Goal: Information Seeking & Learning: Learn about a topic

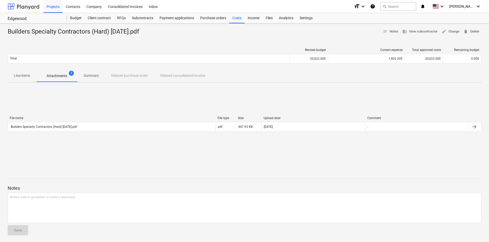
click at [27, 7] on div at bounding box center [24, 6] width 32 height 13
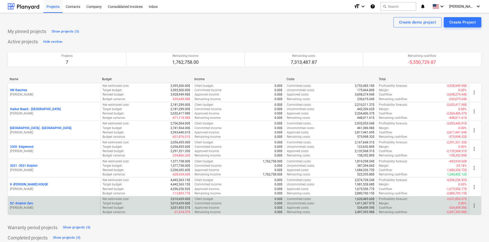
click at [31, 202] on p "DZ - Dolphin Zero" at bounding box center [21, 203] width 23 height 4
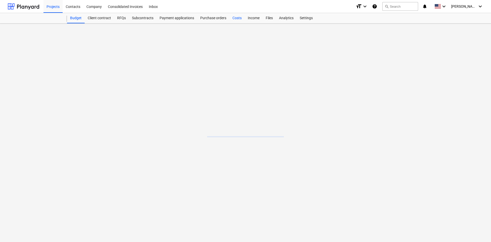
click at [233, 19] on div "Costs" at bounding box center [236, 18] width 15 height 10
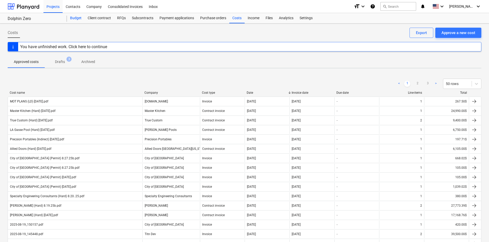
click at [78, 21] on div "Budget" at bounding box center [76, 18] width 18 height 10
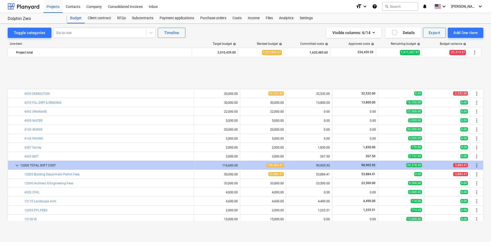
scroll to position [102, 0]
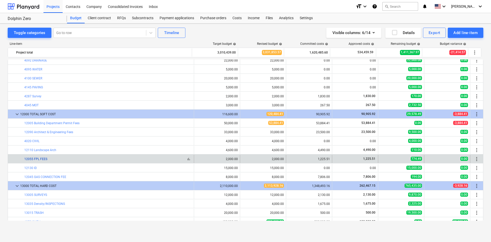
click at [44, 159] on link "12055 FPL FEES" at bounding box center [35, 159] width 23 height 4
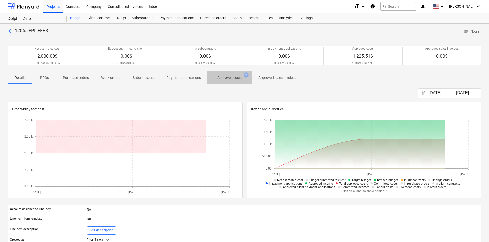
click at [233, 78] on p "Approved costs" at bounding box center [229, 77] width 25 height 5
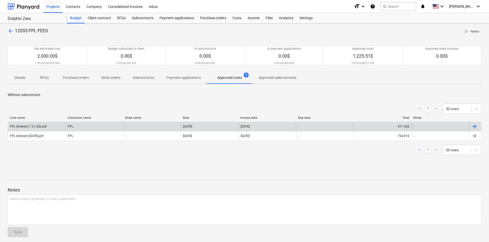
click at [53, 124] on div "FPL (Indirect) 7.21.25b.pdf" at bounding box center [37, 126] width 58 height 8
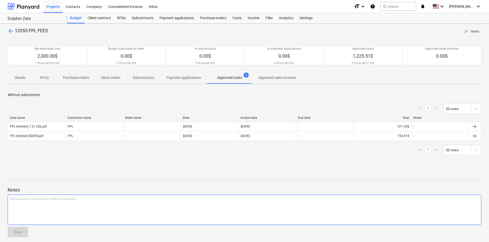
click at [213, 223] on div "Write a note or @mention to notify a teammate [PERSON_NAME]" at bounding box center [245, 209] width 474 height 30
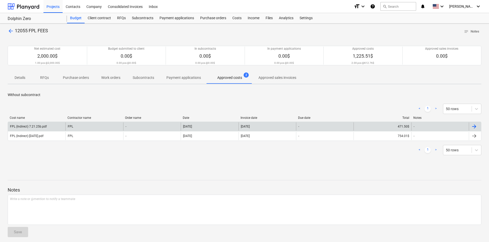
click at [53, 127] on div "FPL (Indirect) 7.21.25b.pdf" at bounding box center [37, 126] width 58 height 8
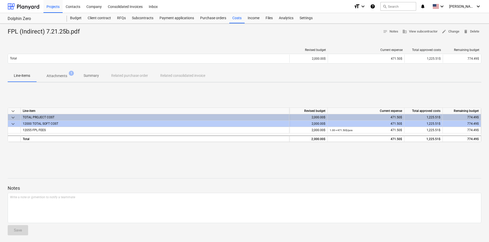
click at [56, 78] on span "Attachments 1" at bounding box center [56, 75] width 41 height 9
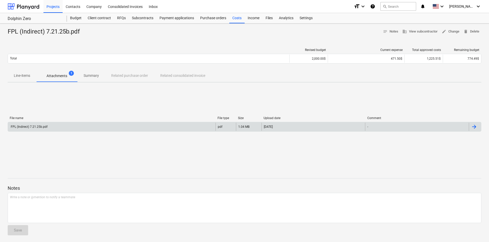
click at [46, 125] on div "FPL (Indirect) 7.21.25b.pdf" at bounding box center [29, 127] width 38 height 4
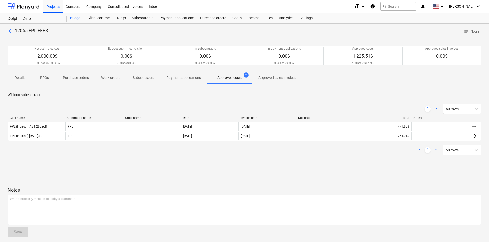
click at [0, 167] on div "arrow_back 12055 FPL FEES notes Notes Net estimated cost 2,000.00$ 1.00 pcs @ 2…" at bounding box center [244, 134] width 489 height 221
click at [21, 7] on div at bounding box center [24, 6] width 32 height 13
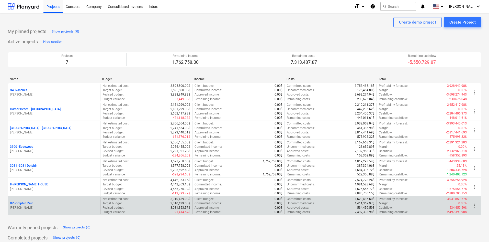
click at [29, 204] on p "DZ - Dolphin Zero" at bounding box center [21, 203] width 23 height 4
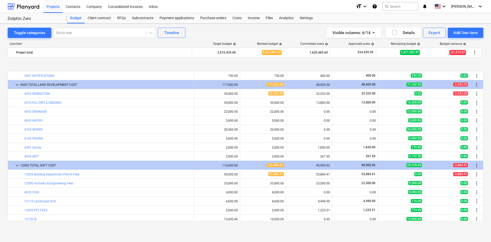
scroll to position [102, 0]
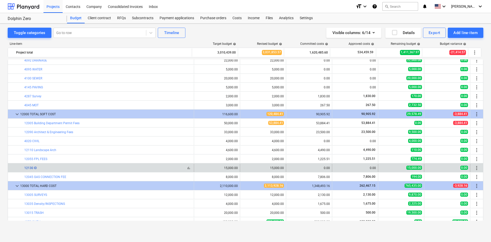
click at [35, 168] on link "12130 ID" at bounding box center [30, 168] width 13 height 4
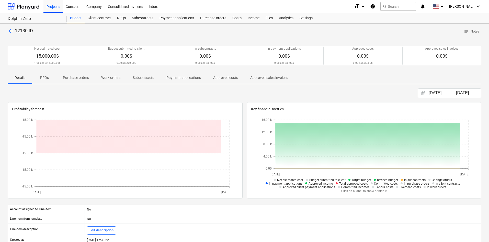
click at [218, 77] on p "Approved costs" at bounding box center [225, 77] width 25 height 5
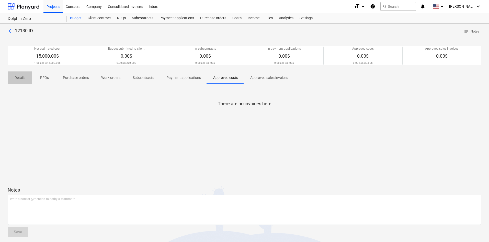
click at [22, 75] on p "Details" at bounding box center [20, 77] width 12 height 5
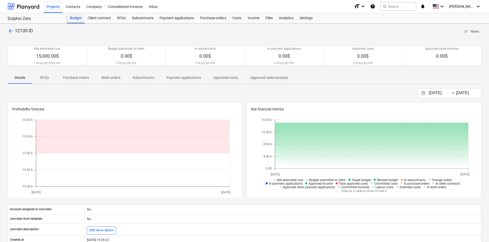
click at [77, 21] on div "Budget" at bounding box center [76, 18] width 18 height 10
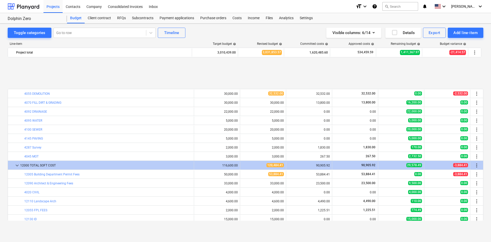
scroll to position [102, 0]
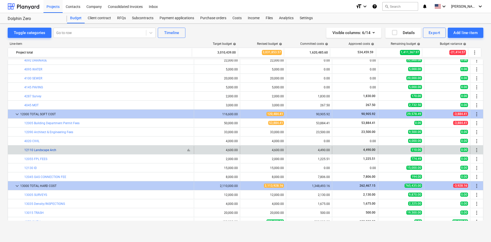
click at [49, 151] on link "12110 Landscape Arch" at bounding box center [40, 150] width 32 height 4
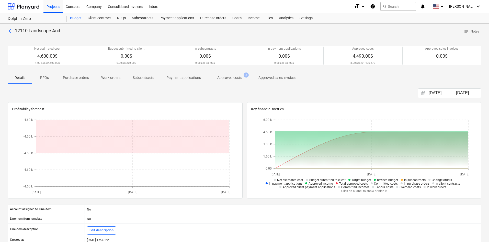
click at [223, 76] on p "Approved costs" at bounding box center [229, 77] width 25 height 5
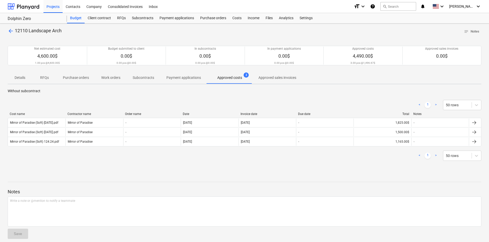
click at [14, 26] on div "arrow_back 12110 Landscape Arch notes Notes Net estimated cost 4,600.00$ 1.00 p…" at bounding box center [244, 135] width 489 height 223
click at [9, 30] on span "arrow_back" at bounding box center [11, 31] width 6 height 6
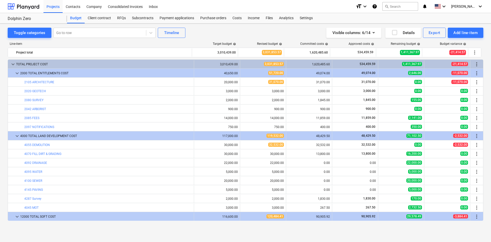
scroll to position [102, 0]
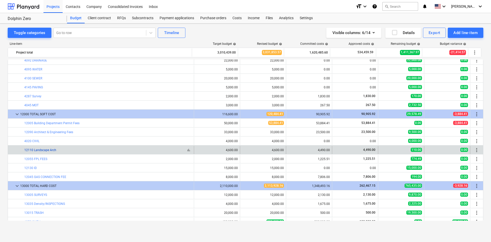
click at [46, 150] on link "12110 Landscape Arch" at bounding box center [40, 150] width 32 height 4
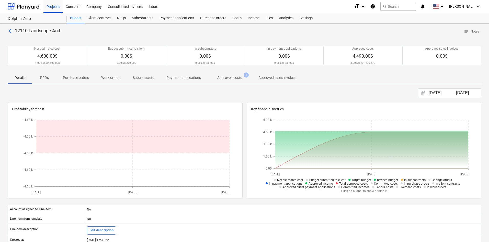
click at [224, 77] on p "Approved costs" at bounding box center [229, 77] width 25 height 5
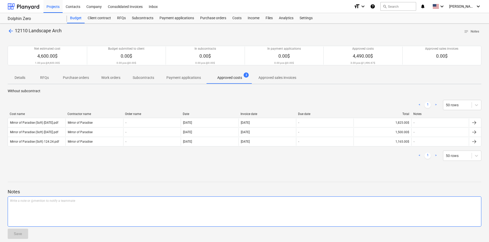
click at [149, 219] on div "Write a note or @mention to notify a teammate [PERSON_NAME]" at bounding box center [245, 211] width 474 height 30
click at [12, 29] on span "arrow_back" at bounding box center [11, 31] width 6 height 6
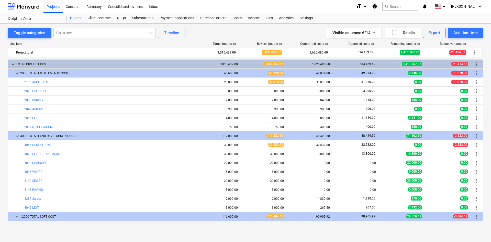
scroll to position [102, 0]
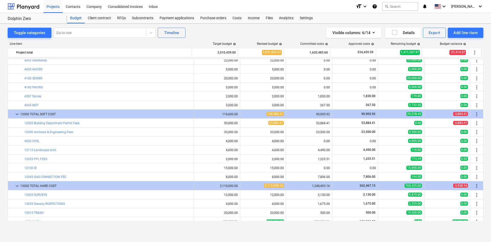
click at [0, 166] on div "Toggle categories Go to row Timeline Visible columns : 6/14 Details Export Add …" at bounding box center [245, 127] width 491 height 207
click at [440, 229] on div "Toggle categories Go to row Timeline Visible columns : 6/14 Details Export Add …" at bounding box center [245, 127] width 491 height 207
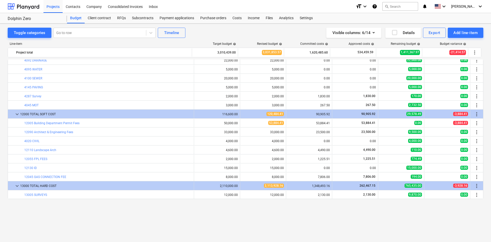
scroll to position [51, 0]
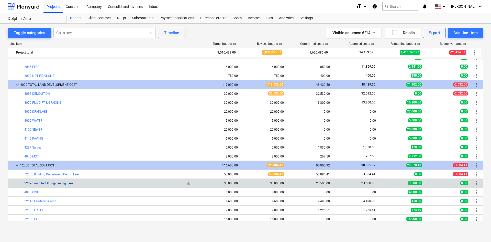
click at [63, 185] on link "12090 Architect & Engineering Fees" at bounding box center [48, 183] width 49 height 4
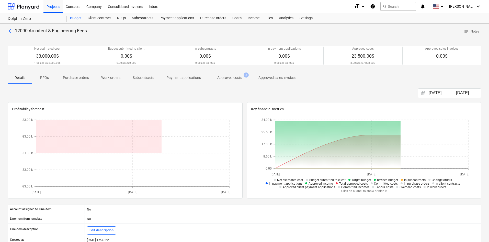
click at [227, 76] on p "Approved costs" at bounding box center [229, 77] width 25 height 5
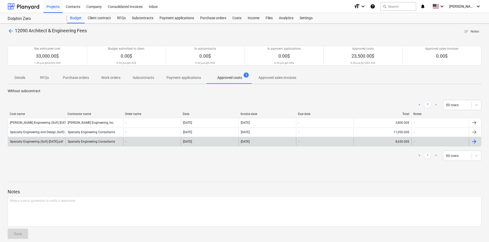
click at [41, 146] on div "Specialty Engineering (Soft) [DATE].pdf Specialty Engineering Consultants - [DA…" at bounding box center [245, 142] width 474 height 10
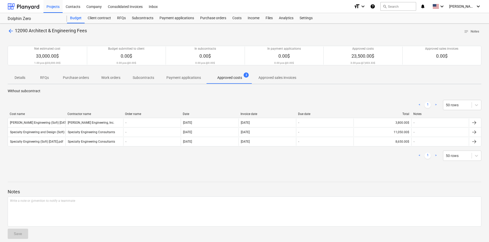
click at [12, 30] on span "arrow_back" at bounding box center [11, 31] width 6 height 6
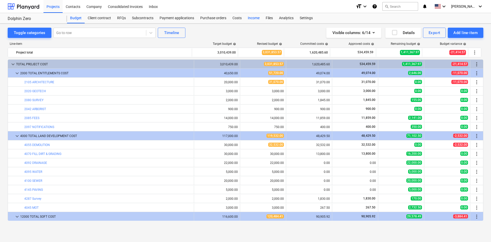
scroll to position [51, 0]
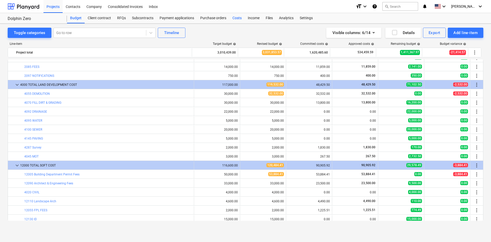
click at [239, 20] on div "Costs" at bounding box center [236, 18] width 15 height 10
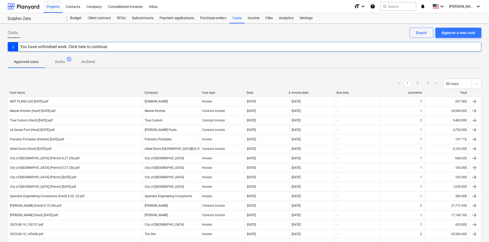
click at [238, 17] on div "Costs" at bounding box center [236, 18] width 15 height 10
click at [78, 20] on div "Budget" at bounding box center [76, 18] width 18 height 10
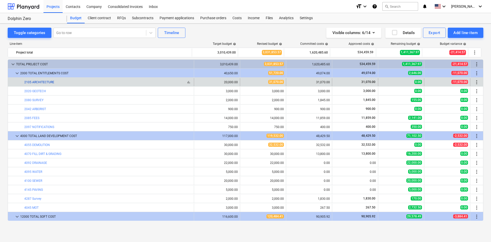
click at [46, 82] on link "2105 ARCHITECTURE" at bounding box center [39, 82] width 30 height 4
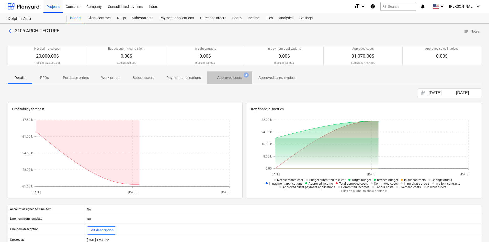
click at [229, 78] on p "Approved costs" at bounding box center [229, 77] width 25 height 5
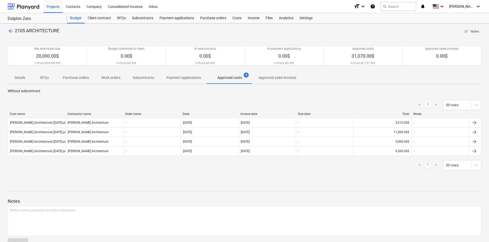
click at [10, 29] on span "arrow_back" at bounding box center [11, 31] width 6 height 6
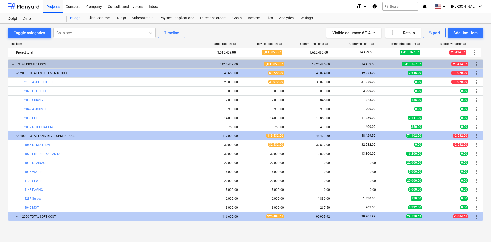
scroll to position [51, 0]
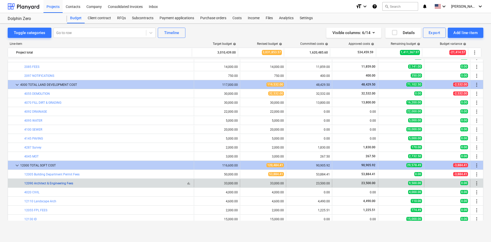
click at [67, 184] on link "12090 Architect & Engineering Fees" at bounding box center [48, 183] width 49 height 4
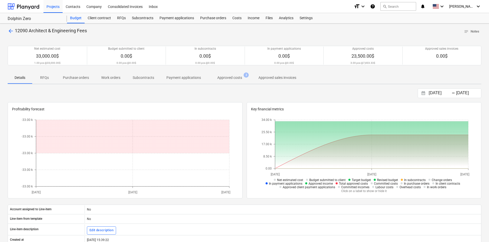
click at [232, 78] on p "Approved costs" at bounding box center [229, 77] width 25 height 5
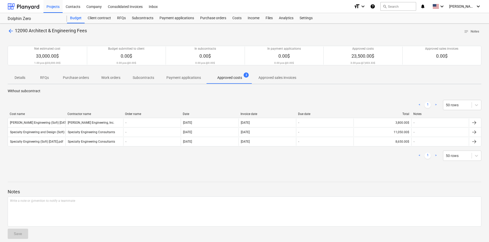
click at [2, 30] on div "arrow_back 12090 Architect & Engineering Fees notes Notes Net estimated cost 33…" at bounding box center [244, 135] width 489 height 223
click at [11, 32] on span "arrow_back" at bounding box center [11, 31] width 6 height 6
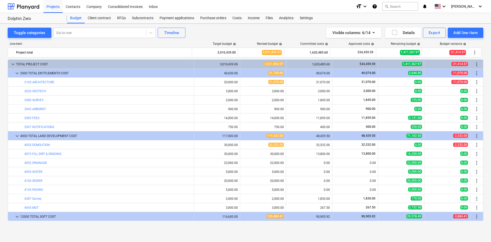
scroll to position [51, 0]
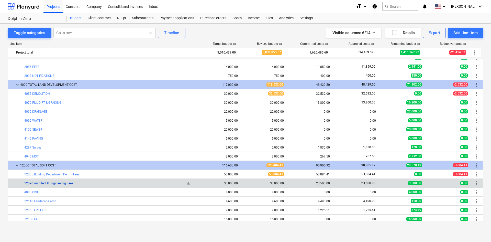
click at [49, 184] on link "12090 Architect & Engineering Fees" at bounding box center [48, 183] width 49 height 4
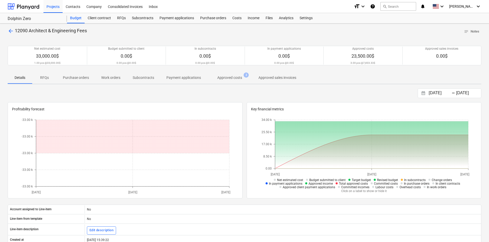
click at [234, 75] on span "Approved costs 3" at bounding box center [229, 77] width 45 height 9
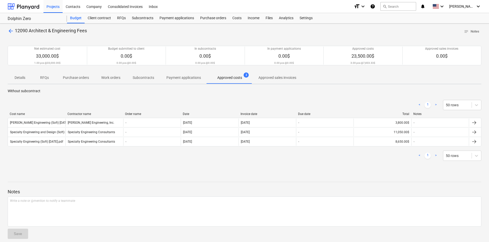
click at [6, 28] on div "arrow_back 12090 Architect & Engineering Fees notes Notes Net estimated cost 33…" at bounding box center [244, 135] width 489 height 223
click at [8, 31] on span "arrow_back" at bounding box center [11, 31] width 6 height 6
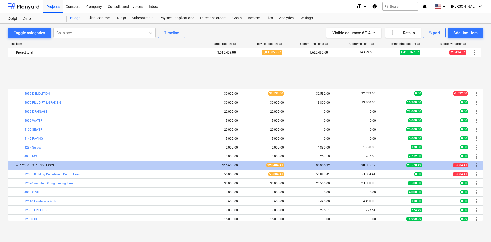
scroll to position [102, 0]
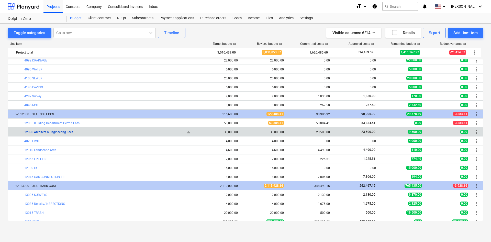
click at [60, 132] on link "12090 Architect & Engineering Fees" at bounding box center [48, 132] width 49 height 4
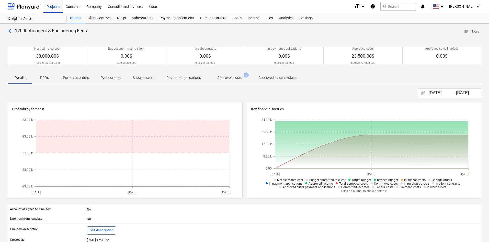
click at [232, 77] on p "Approved costs" at bounding box center [229, 77] width 25 height 5
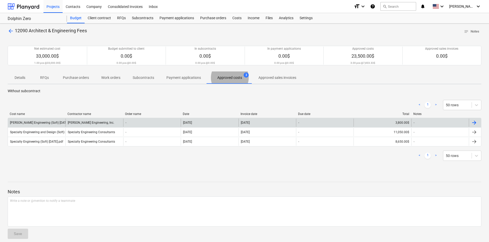
click at [90, 122] on div "[PERSON_NAME] Engineering, Inc." at bounding box center [94, 122] width 58 height 8
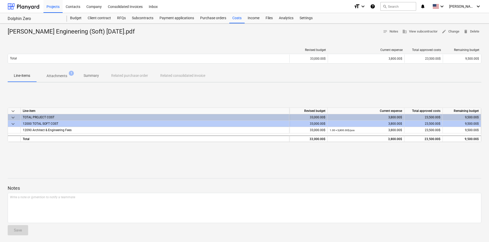
click at [196, 227] on div "Notes Write a note or @mention to notify a teammate ﻿ Save" at bounding box center [245, 205] width 474 height 68
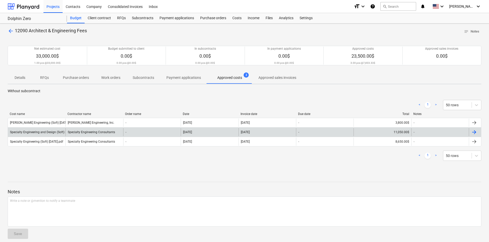
click at [34, 132] on div "Specialty Engineering and Design (Soft) [DATE].pdf" at bounding box center [45, 132] width 70 height 4
click at [45, 129] on div "Specialty Engineering and Design (Soft) [DATE].pdf" at bounding box center [37, 132] width 58 height 8
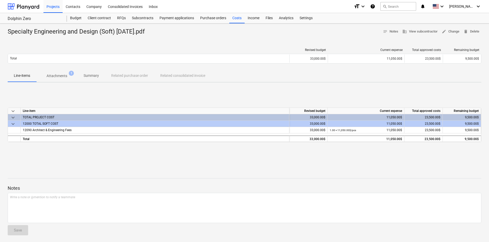
click at [65, 74] on p "Attachments" at bounding box center [57, 75] width 21 height 5
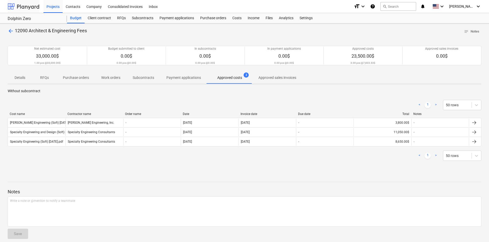
click at [21, 6] on div at bounding box center [24, 6] width 32 height 13
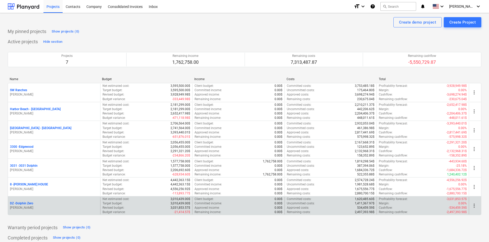
click at [23, 203] on p "DZ - Dolphin Zero" at bounding box center [21, 203] width 23 height 4
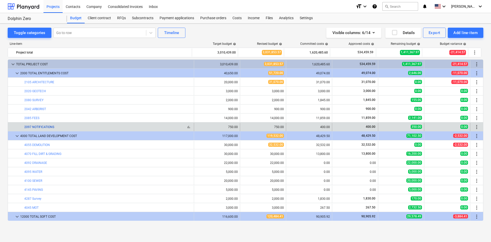
click at [46, 128] on link "2097 NOTIFICATIONS" at bounding box center [39, 127] width 30 height 4
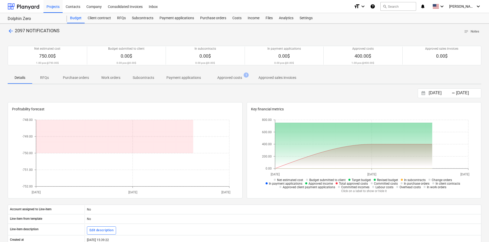
click at [224, 80] on p "Approved costs" at bounding box center [229, 77] width 25 height 5
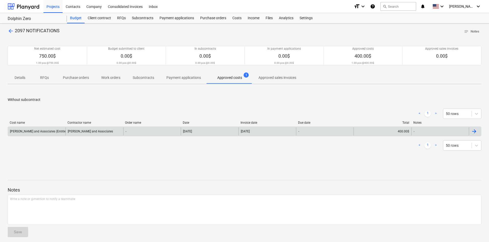
click at [34, 131] on div "[PERSON_NAME] and Associates (Entitlement) [DATE].pdf" at bounding box center [49, 131] width 79 height 4
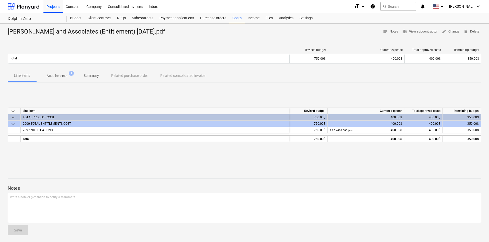
click at [57, 79] on span "Attachments 1" at bounding box center [56, 75] width 41 height 9
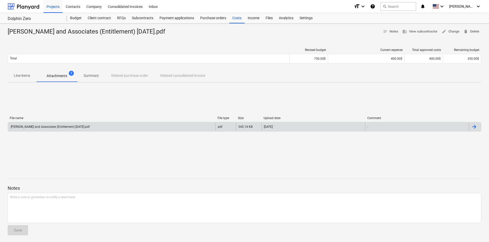
click at [86, 126] on div "[PERSON_NAME] and Associates (Entitlement) [DATE].pdf" at bounding box center [112, 126] width 208 height 8
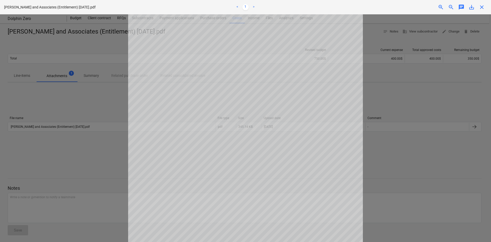
scroll to position [77, 0]
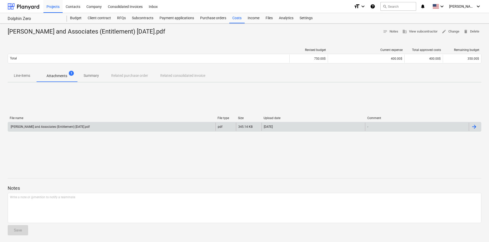
click at [133, 129] on div "[PERSON_NAME] and Associates (Entitlement) [DATE].pdf" at bounding box center [112, 126] width 208 height 8
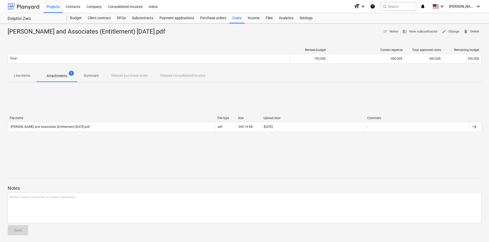
click at [34, 6] on div at bounding box center [24, 6] width 32 height 13
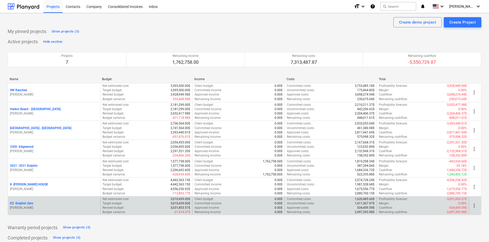
click at [31, 202] on p "DZ - Dolphin Zero" at bounding box center [21, 203] width 23 height 4
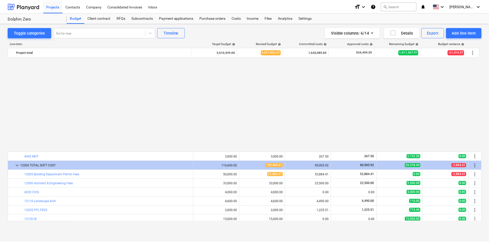
scroll to position [153, 0]
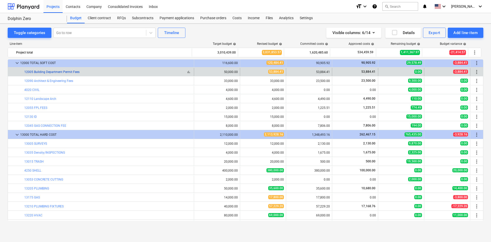
click at [67, 72] on link "12005 Building Department Permit Fees" at bounding box center [51, 72] width 55 height 4
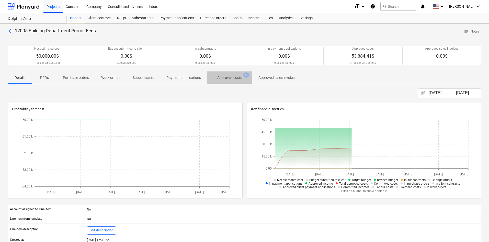
click at [230, 77] on p "Approved costs" at bounding box center [229, 77] width 25 height 5
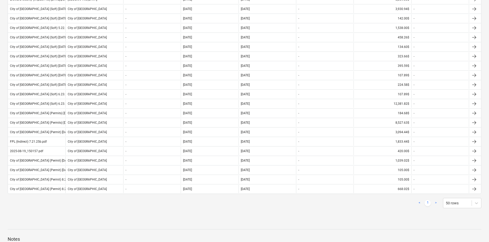
scroll to position [219, 0]
click at [85, 224] on div at bounding box center [245, 223] width 474 height 4
click at [95, 210] on div "< 1 > 50 rows Cost name Contractor name Order name Date Invoice date Due date T…" at bounding box center [245, 44] width 474 height 338
click at [41, 210] on div "< 1 > 50 rows Cost name Contractor name Order name Date Invoice date Due date T…" at bounding box center [245, 44] width 474 height 338
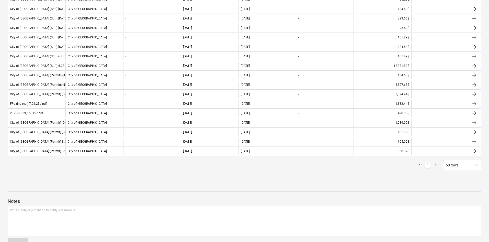
scroll to position [256, 0]
click at [37, 204] on div at bounding box center [245, 205] width 474 height 2
